Goal: Task Accomplishment & Management: Manage account settings

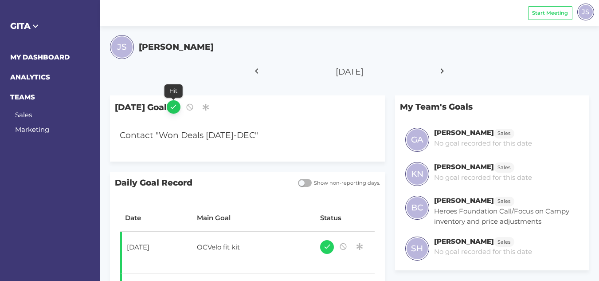
click at [177, 106] on icon "button" at bounding box center [173, 107] width 8 height 12
click at [444, 72] on icon at bounding box center [442, 71] width 15 height 22
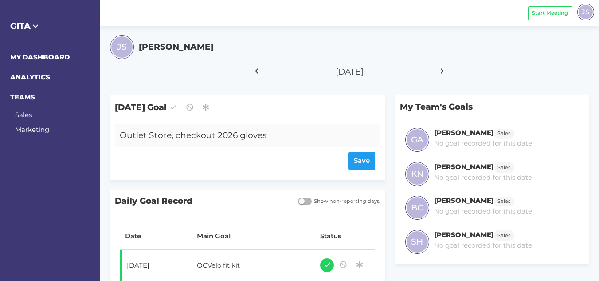
click at [275, 135] on div "Outlet Store, checkout 2026 gloves" at bounding box center [236, 135] width 243 height 23
click at [441, 70] on icon at bounding box center [442, 71] width 15 height 22
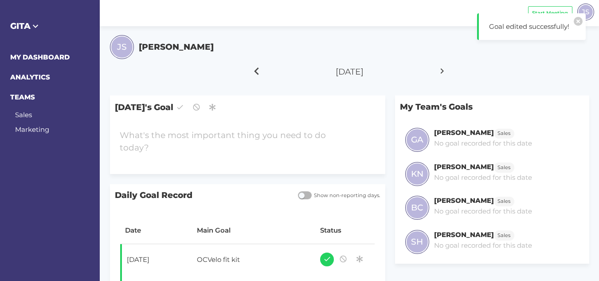
click at [260, 67] on icon at bounding box center [256, 71] width 15 height 22
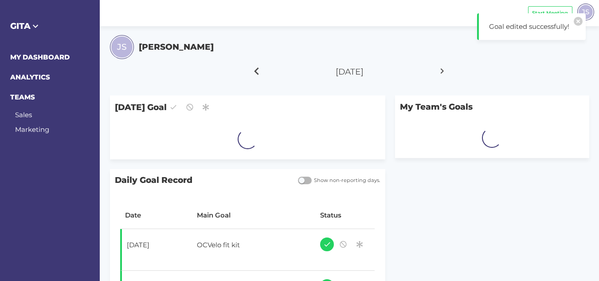
click at [260, 67] on icon at bounding box center [256, 71] width 15 height 22
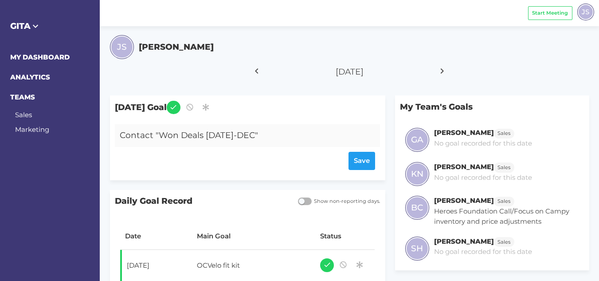
drag, startPoint x: 274, startPoint y: 135, endPoint x: 118, endPoint y: 139, distance: 155.7
click at [118, 139] on div "Contact "Won Deals [DATE]-DEC"" at bounding box center [236, 135] width 243 height 23
click at [439, 67] on icon at bounding box center [442, 71] width 15 height 22
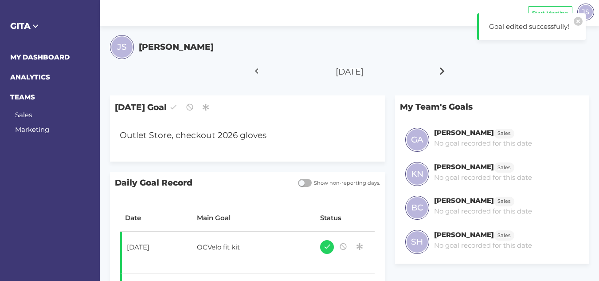
click at [439, 67] on icon at bounding box center [442, 71] width 15 height 22
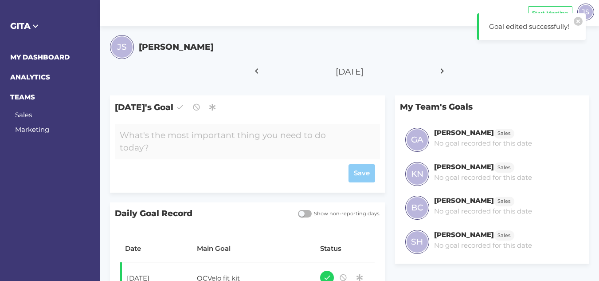
click at [207, 136] on div at bounding box center [236, 141] width 243 height 35
paste div
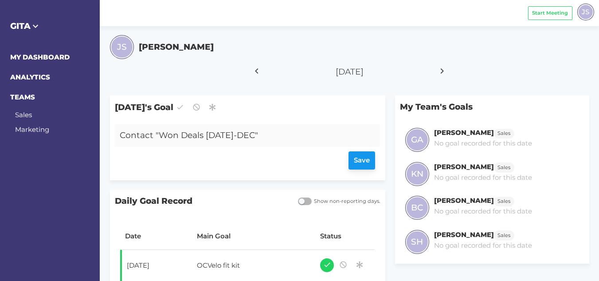
click at [364, 157] on div "Save" at bounding box center [247, 161] width 255 height 18
